Goal: Feedback & Contribution: Leave review/rating

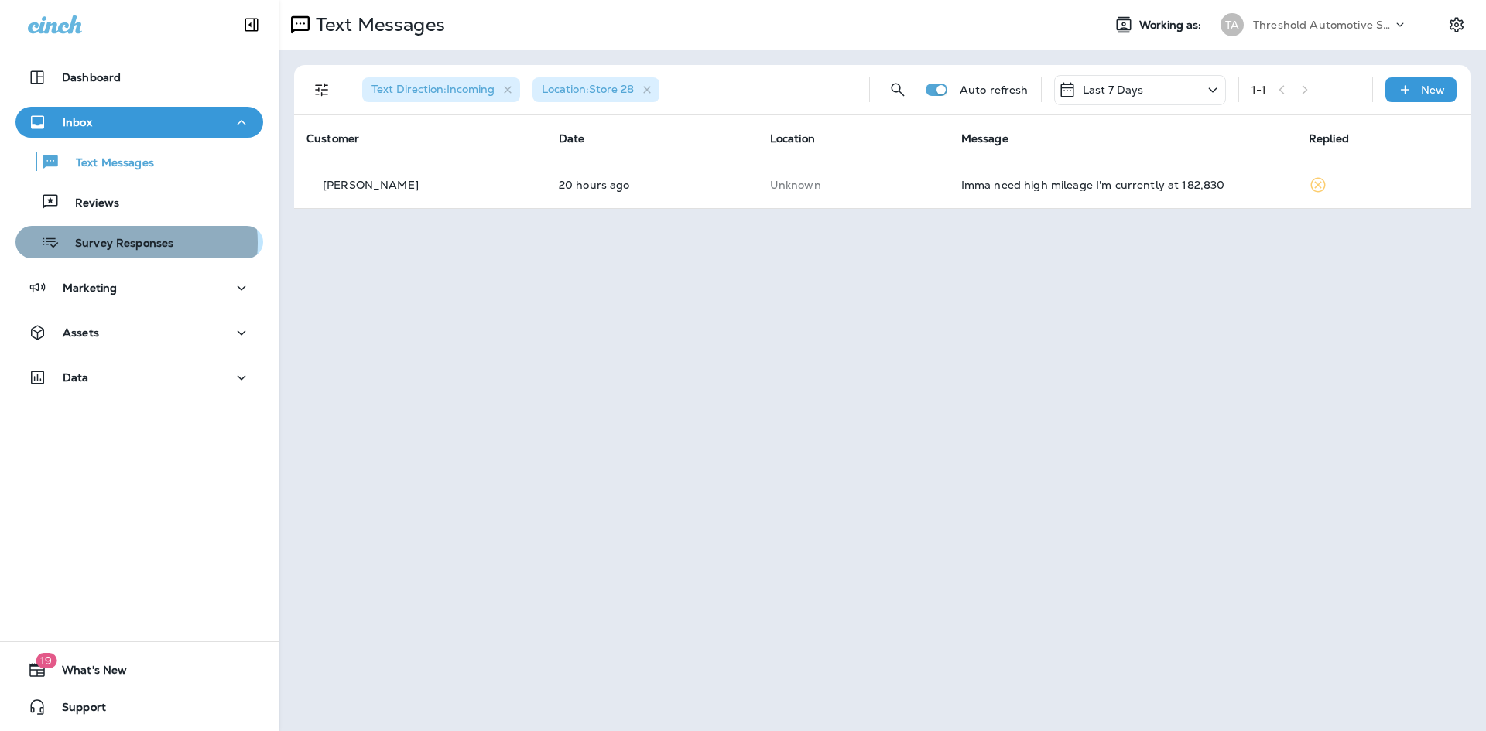
click at [132, 243] on p "Survey Responses" at bounding box center [117, 244] width 114 height 15
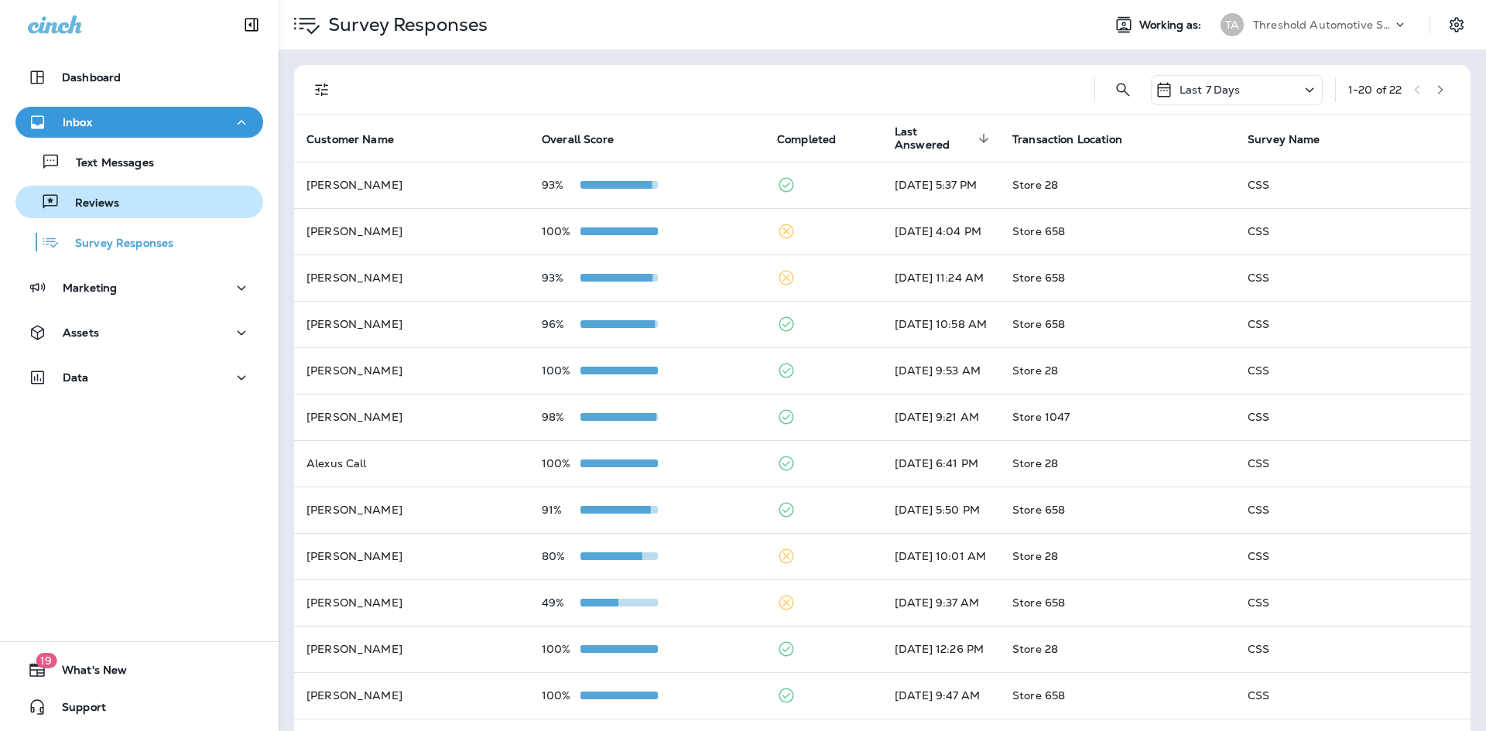
click at [134, 205] on div "Reviews" at bounding box center [139, 201] width 235 height 23
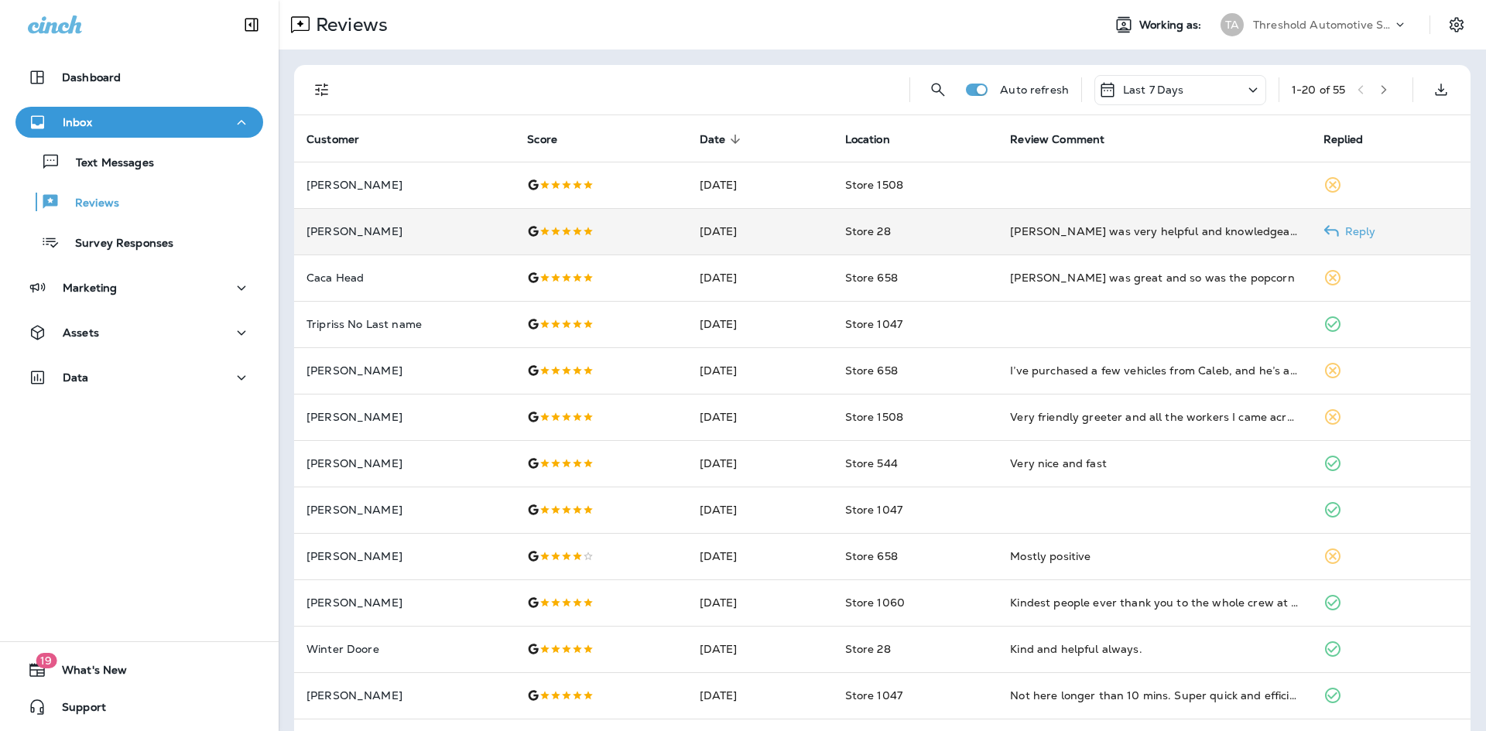
click at [1119, 240] on td "[PERSON_NAME] was very helpful and knowledgeable would come back again" at bounding box center [1154, 231] width 313 height 46
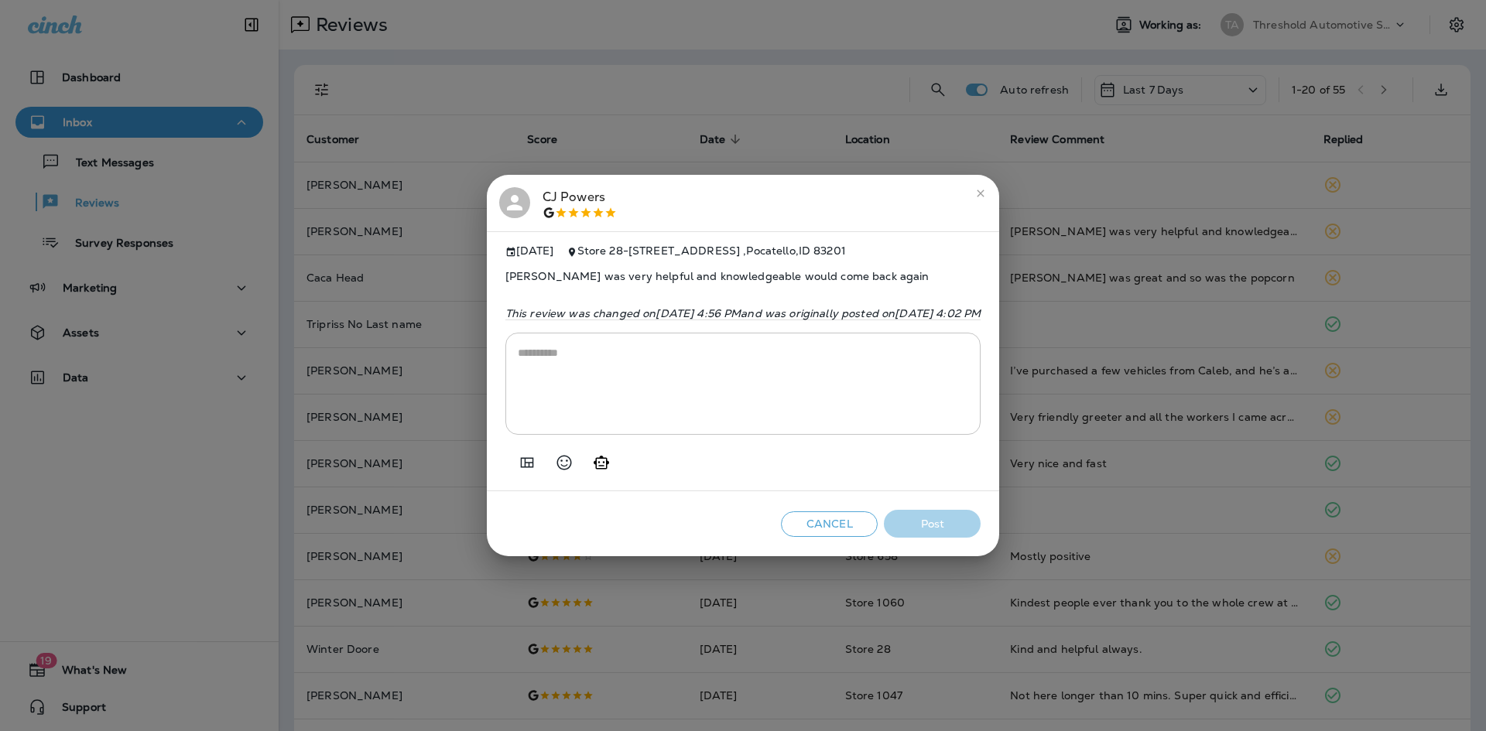
click at [771, 402] on textarea at bounding box center [743, 383] width 451 height 77
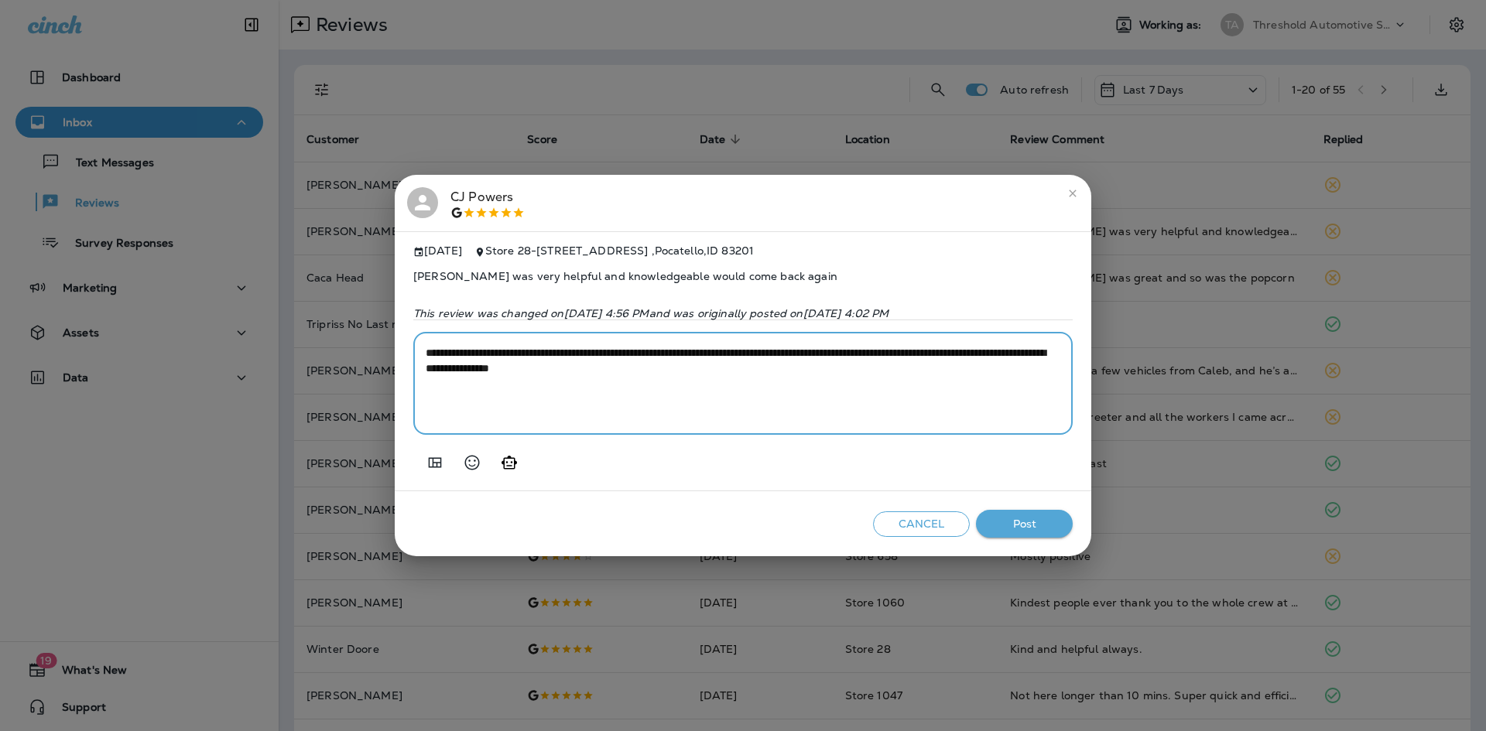
type textarea "**********"
click at [1032, 529] on button "Post" at bounding box center [1024, 524] width 97 height 29
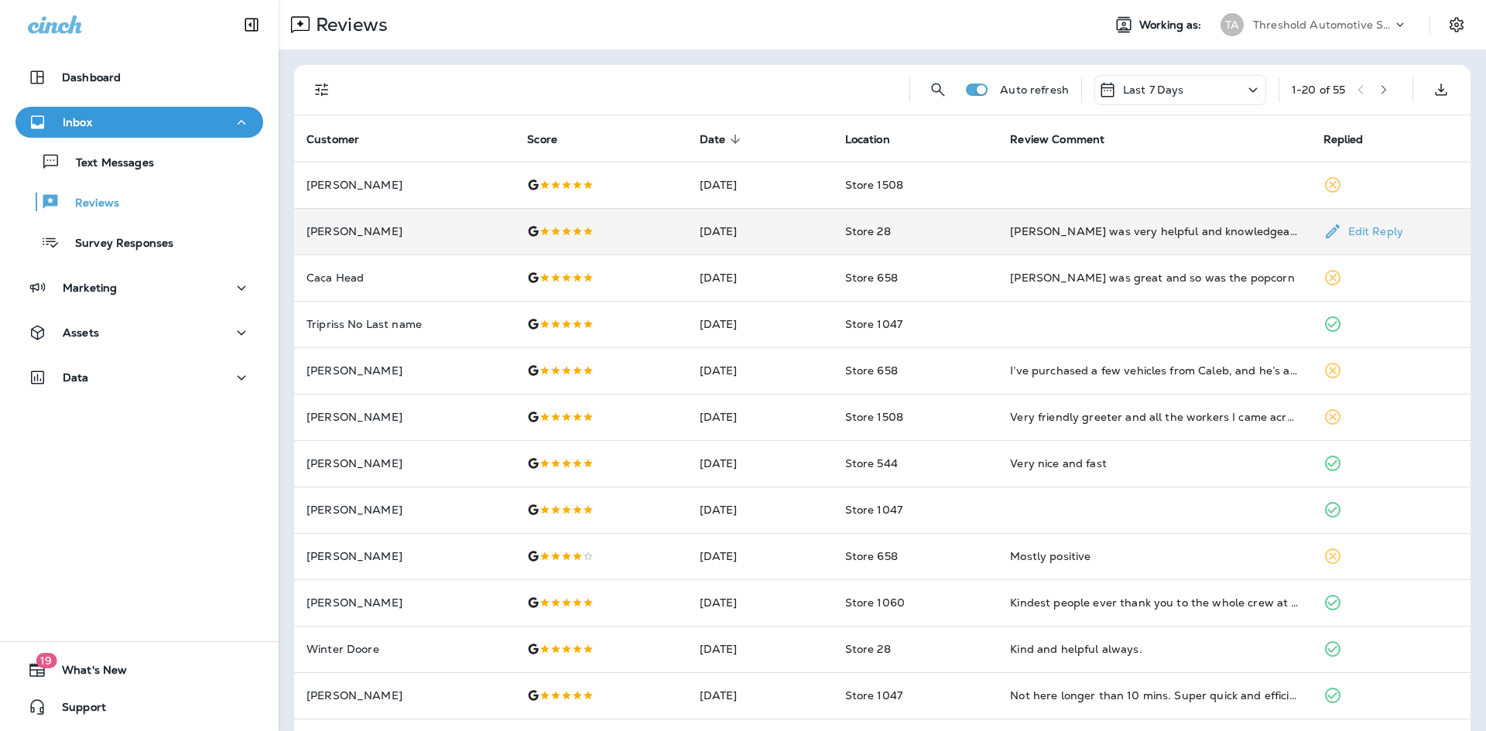
click at [997, 243] on td "Store 28" at bounding box center [916, 231] width 166 height 46
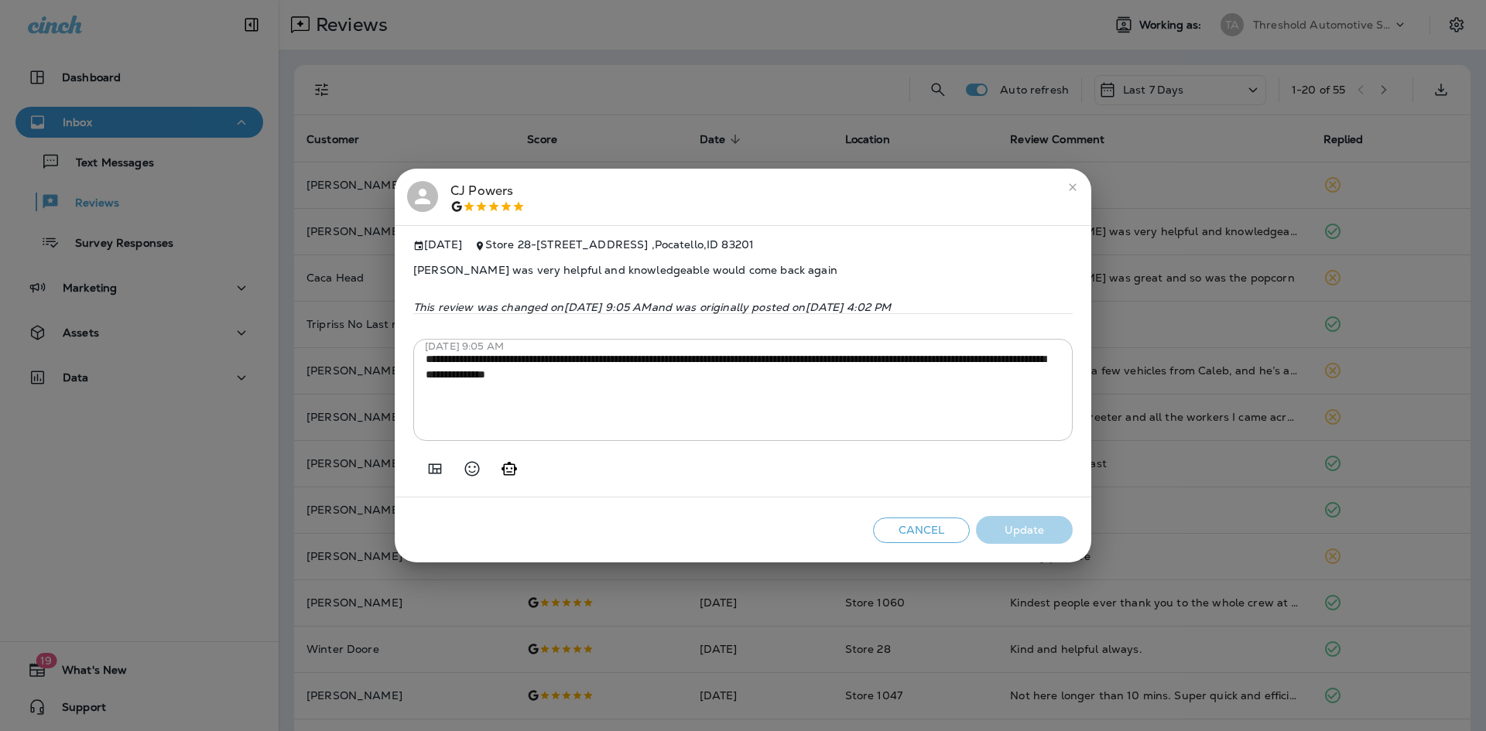
click at [1067, 182] on icon "close" at bounding box center [1073, 187] width 12 height 12
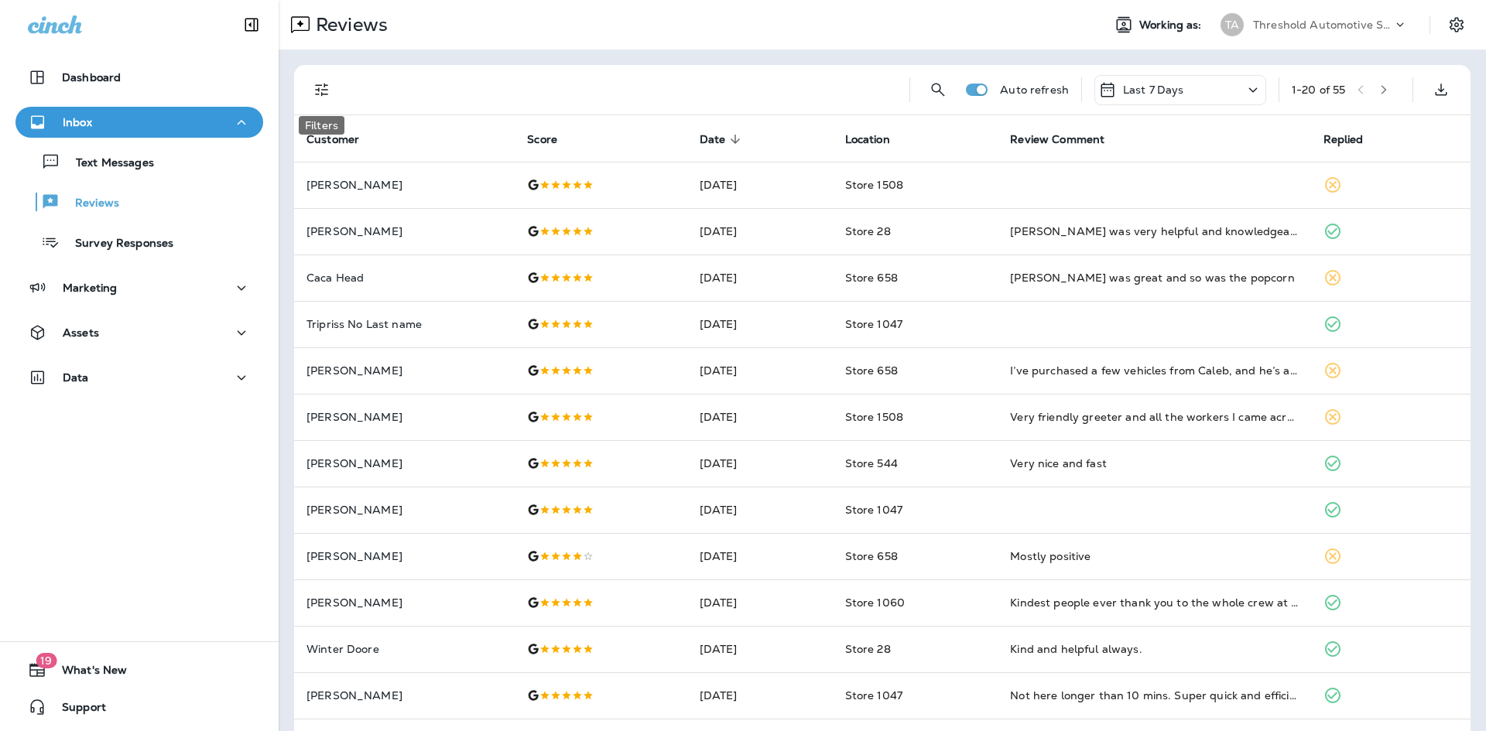
click at [313, 87] on icon "Filters" at bounding box center [322, 89] width 19 height 19
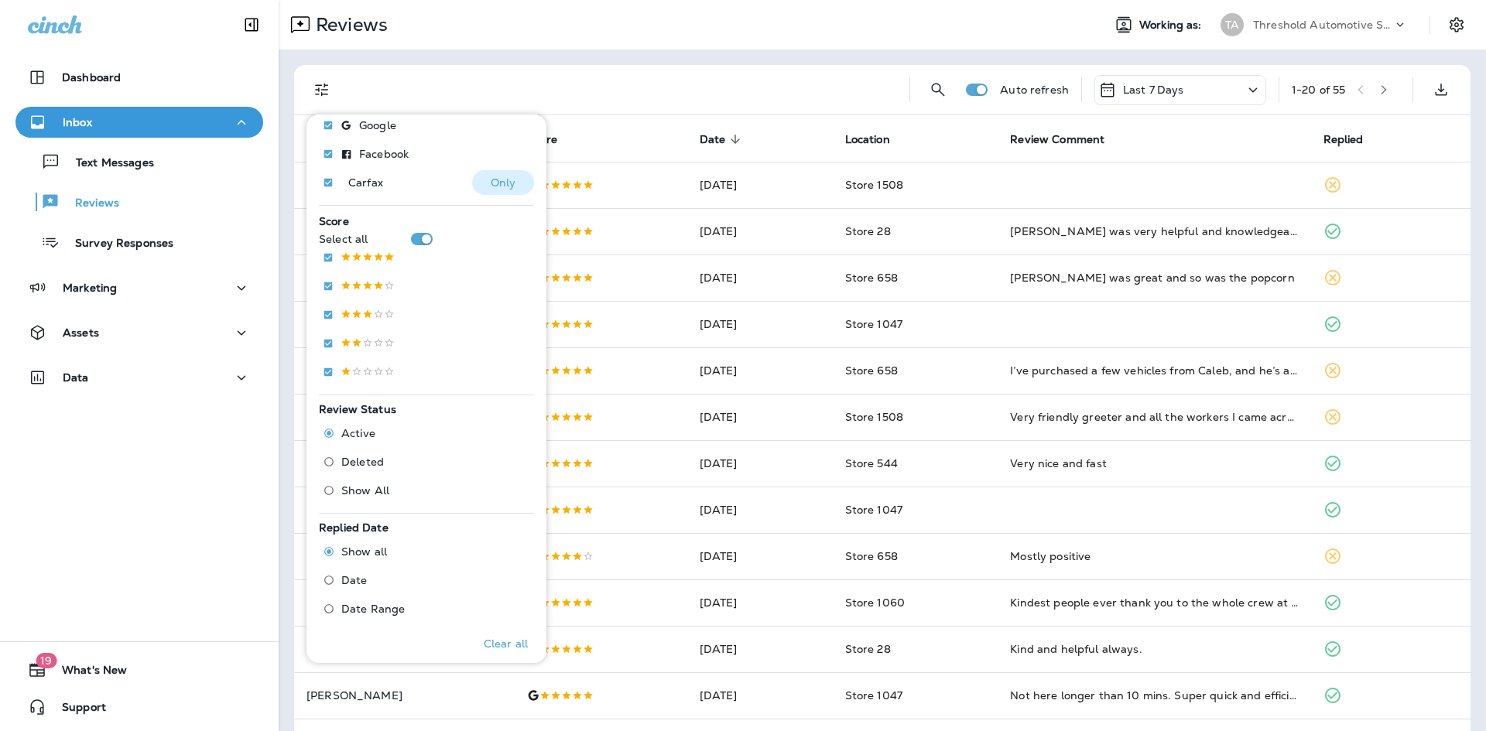
scroll to position [425, 0]
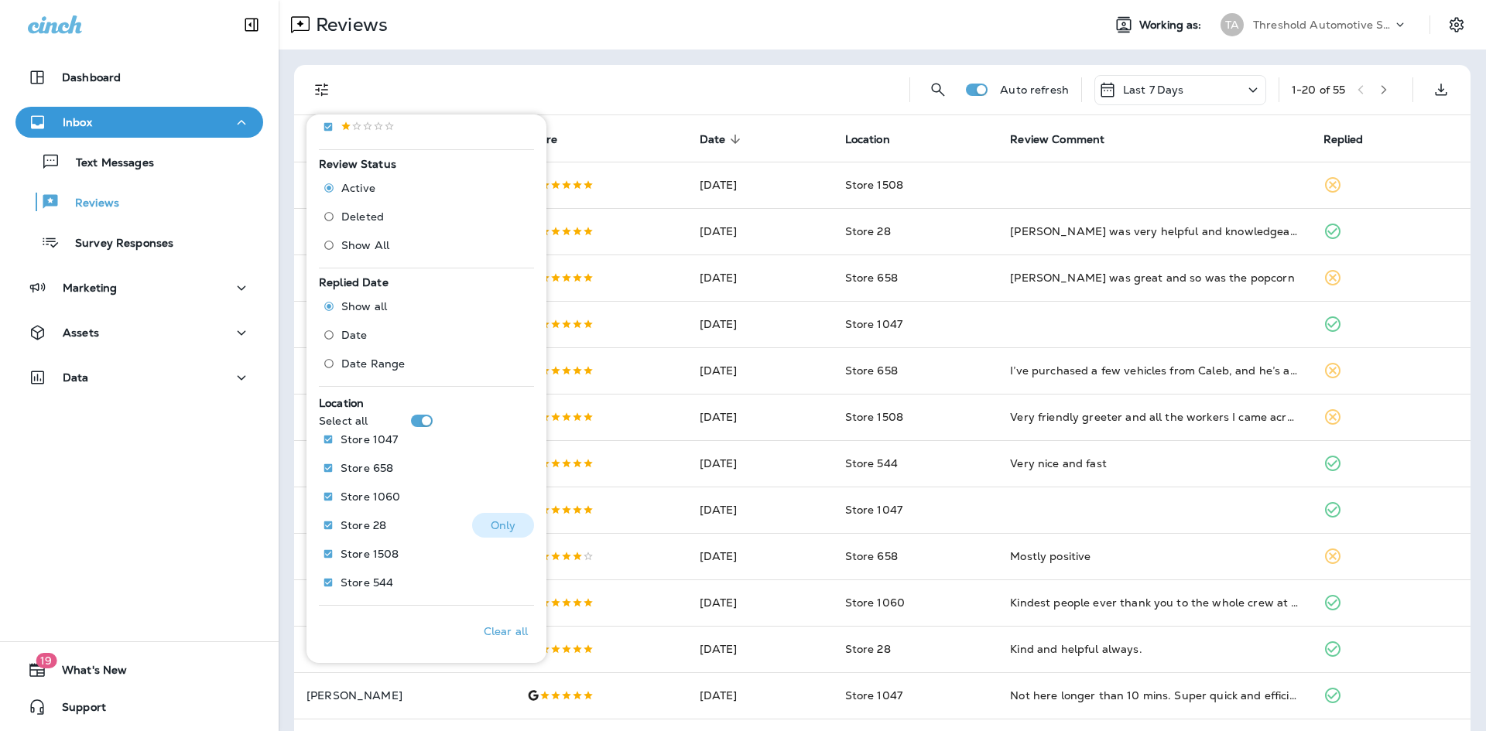
click at [495, 524] on p "Only" at bounding box center [504, 525] width 26 height 12
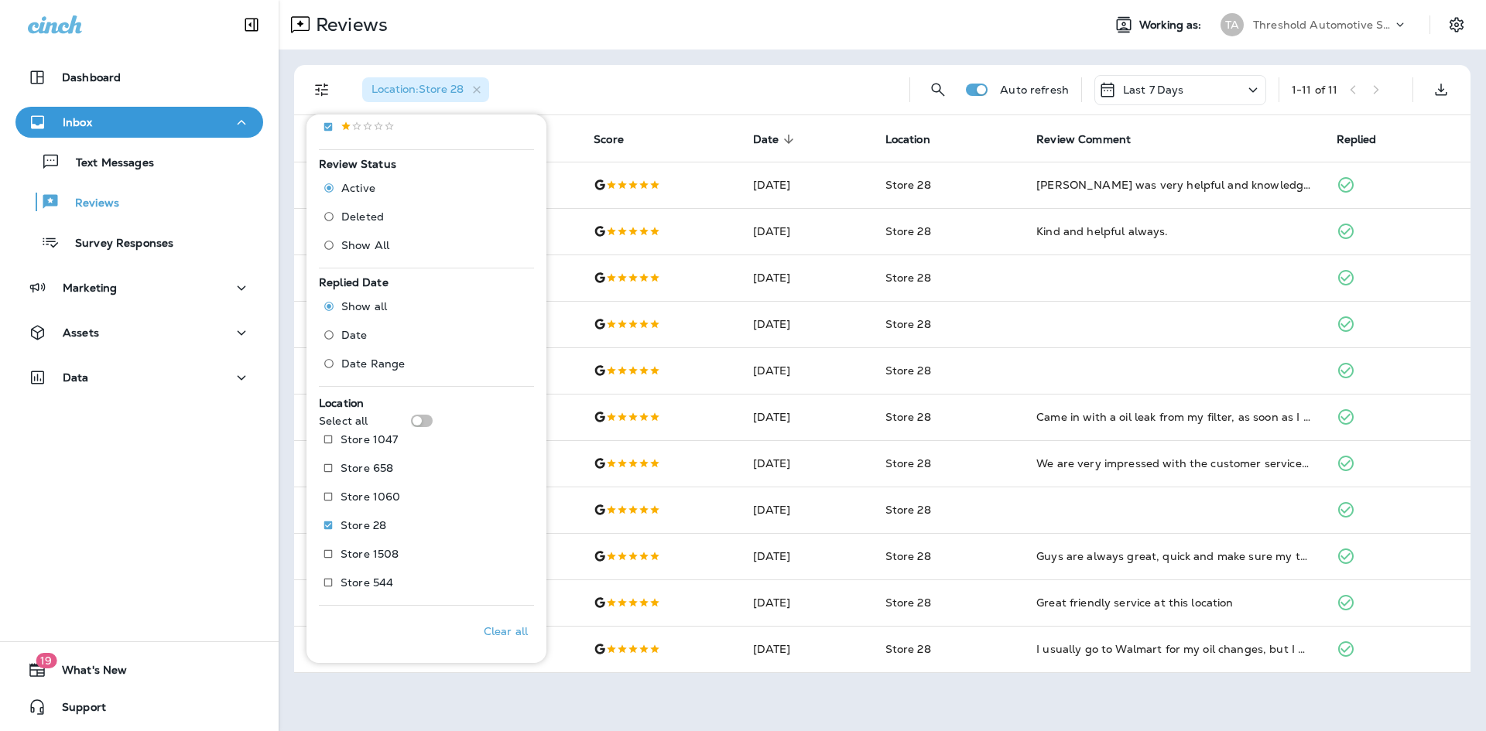
click at [672, 84] on div "Location : Store 28" at bounding box center [623, 90] width 547 height 50
